Goal: Information Seeking & Learning: Learn about a topic

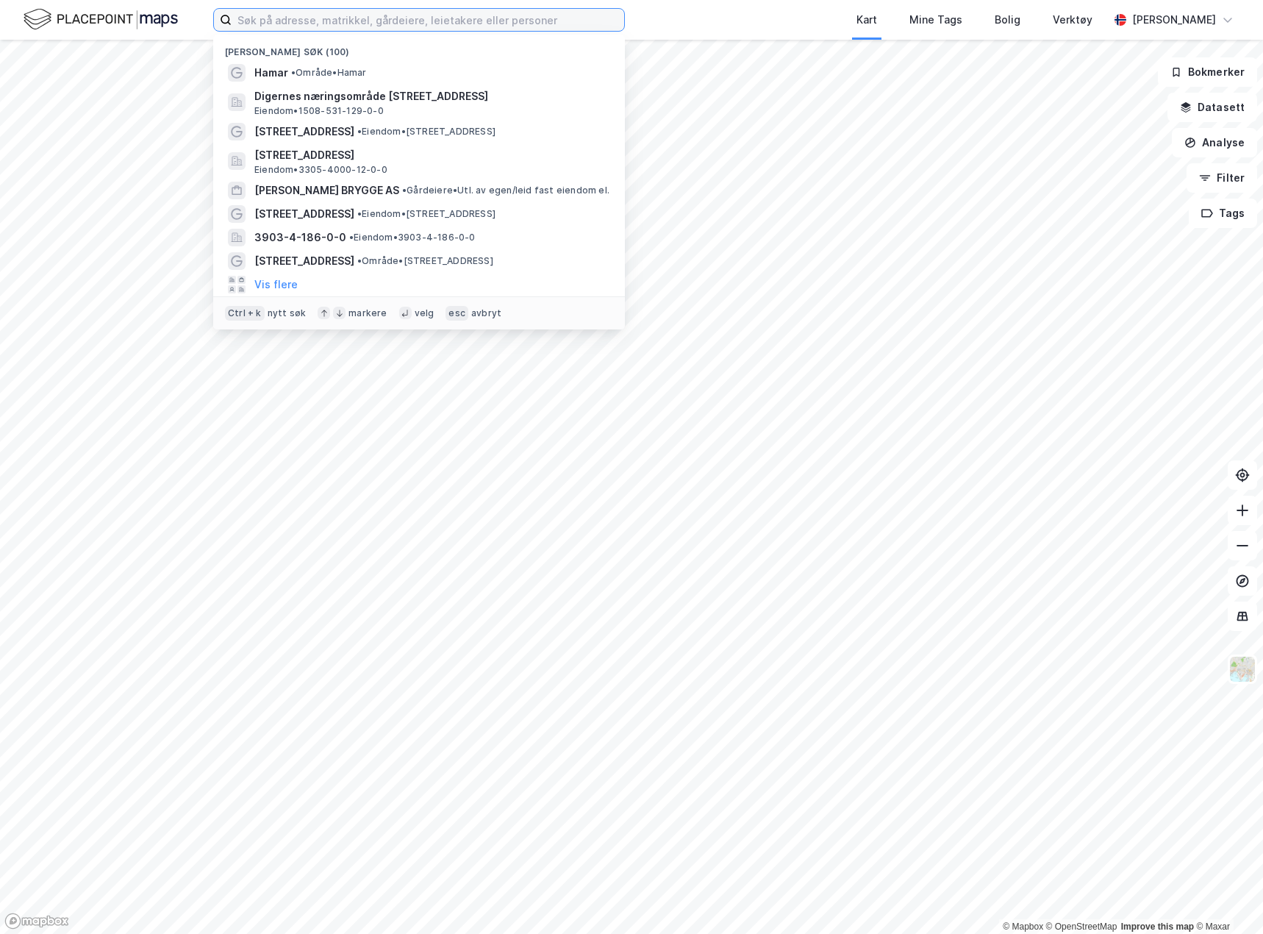
click at [287, 18] on input at bounding box center [428, 20] width 393 height 22
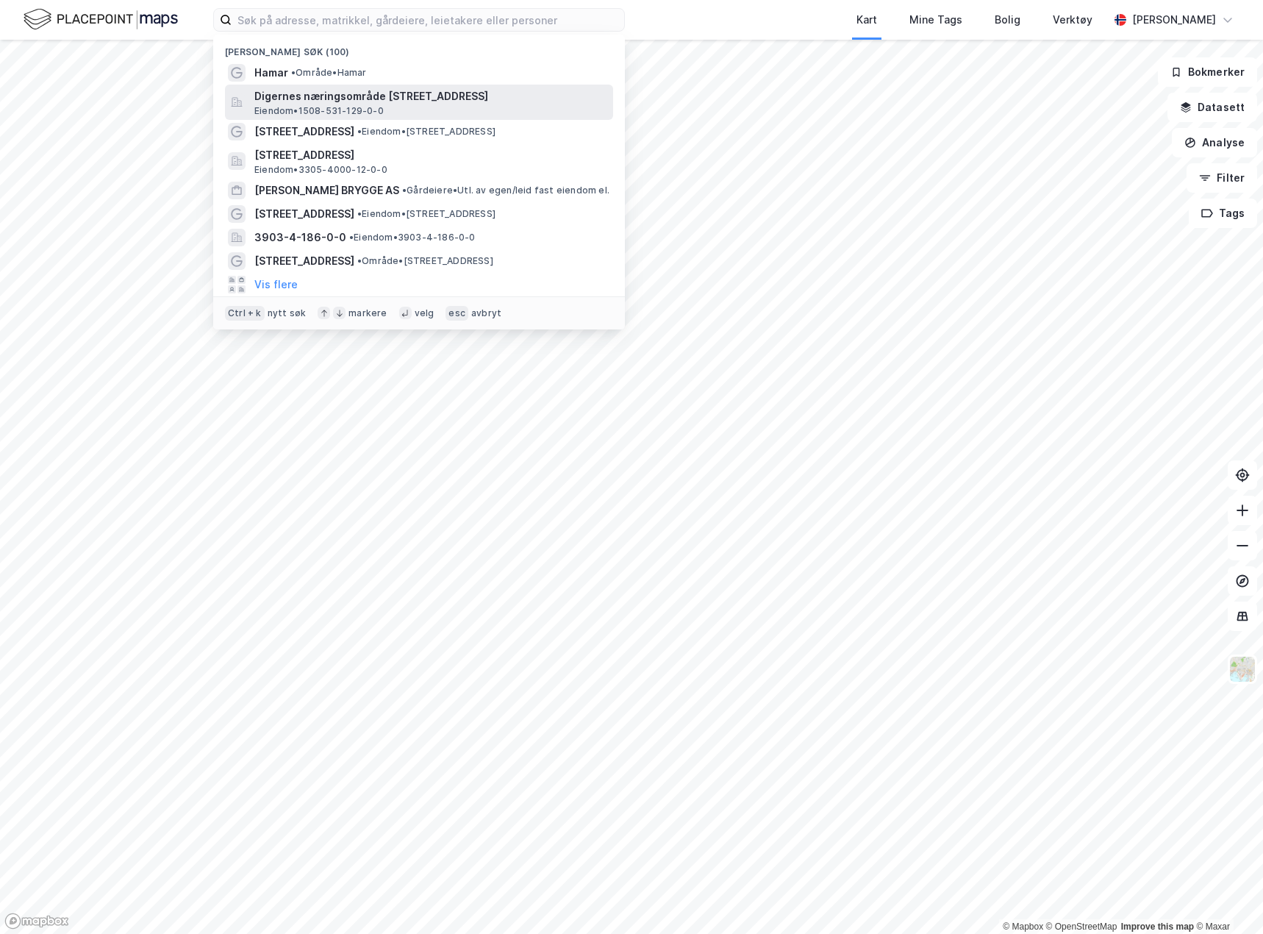
click at [318, 95] on span "Digernes næringsområde [STREET_ADDRESS]" at bounding box center [430, 97] width 353 height 18
